Goal: Check status: Check status

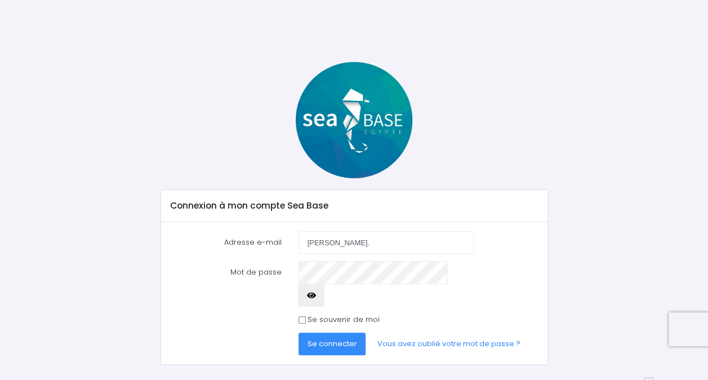
type input "[PERSON_NAME][EMAIL_ADDRESS][PERSON_NAME][DOMAIN_NAME]"
click at [298, 332] on button "Se connecter" at bounding box center [332, 343] width 68 height 23
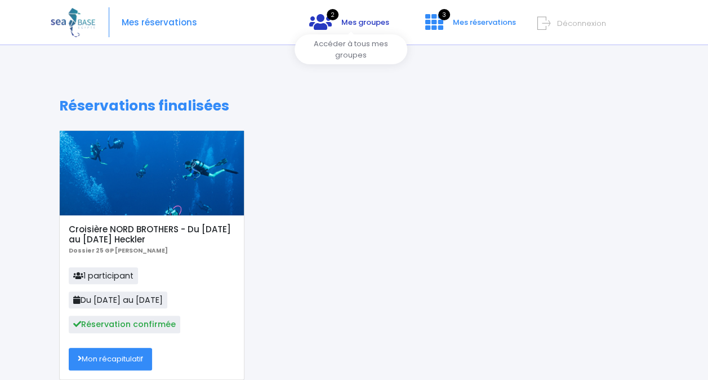
click at [371, 18] on span "Mes groupes" at bounding box center [365, 22] width 48 height 11
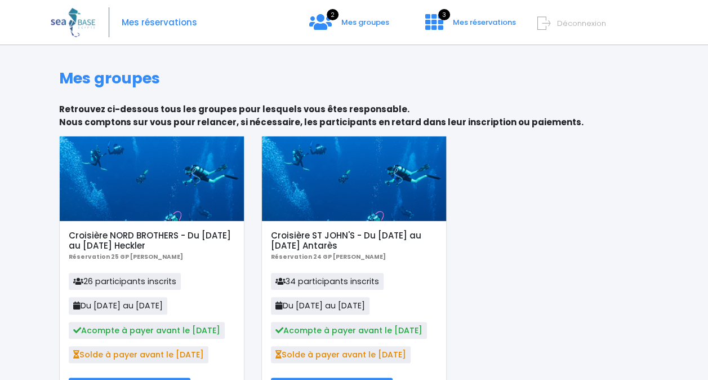
click at [139, 196] on div at bounding box center [152, 178] width 184 height 84
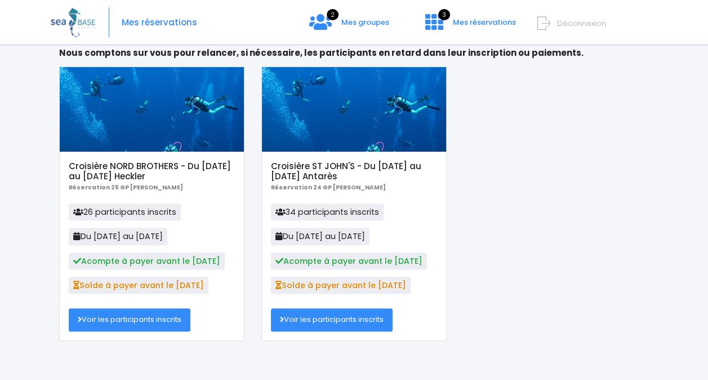
scroll to position [76, 0]
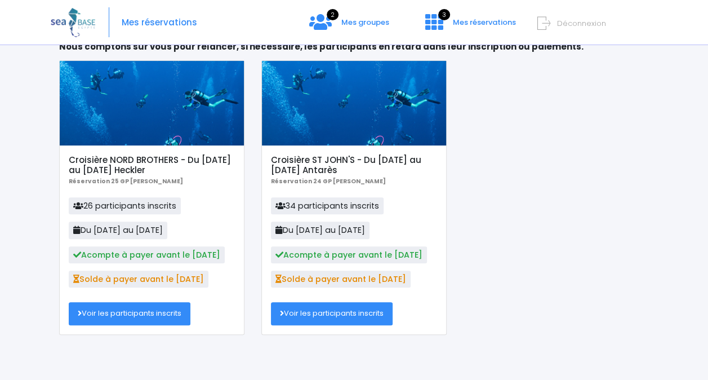
click at [130, 315] on link "Voir les participants inscrits" at bounding box center [130, 313] width 122 height 23
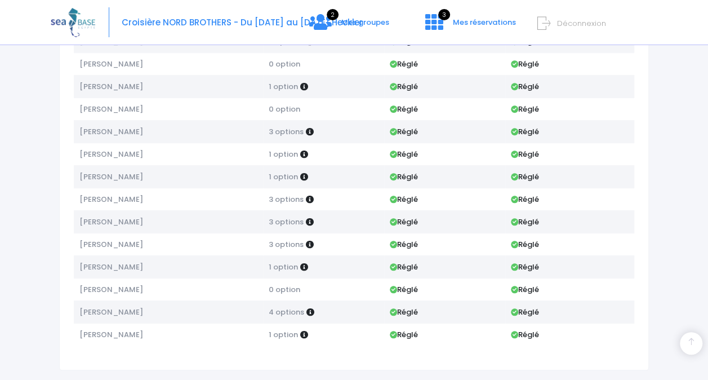
scroll to position [417, 0]
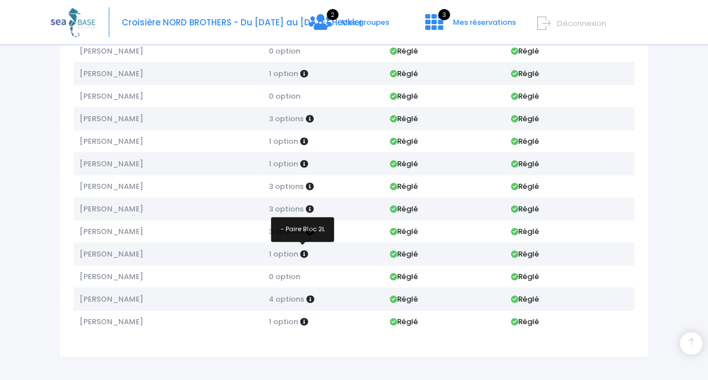
click at [301, 250] on icon at bounding box center [304, 254] width 8 height 8
click at [302, 250] on icon at bounding box center [304, 254] width 8 height 8
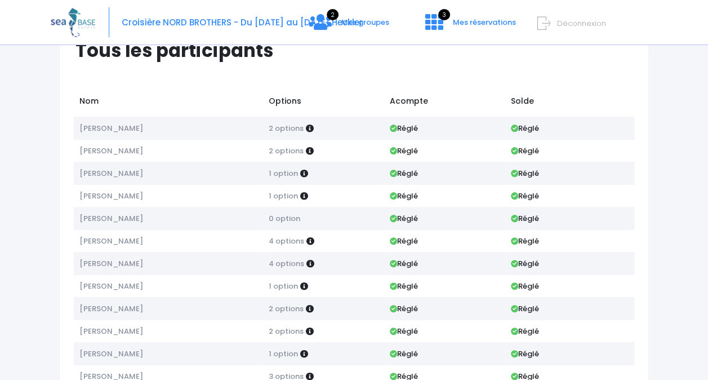
scroll to position [0, 0]
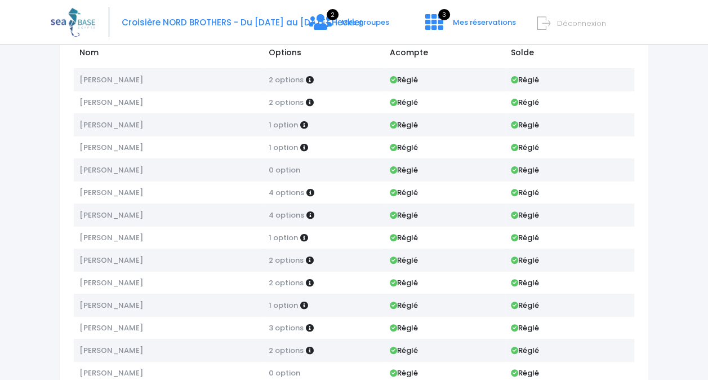
scroll to position [95, 0]
